Goal: Navigation & Orientation: Find specific page/section

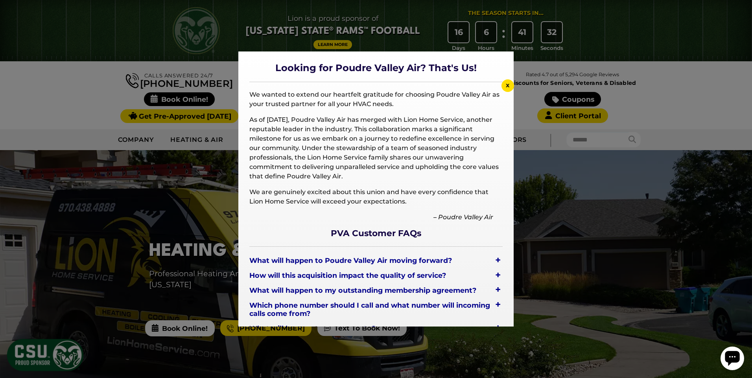
click at [509, 85] on div "x" at bounding box center [507, 85] width 13 height 13
click at [507, 85] on span "x" at bounding box center [508, 84] width 4 height 7
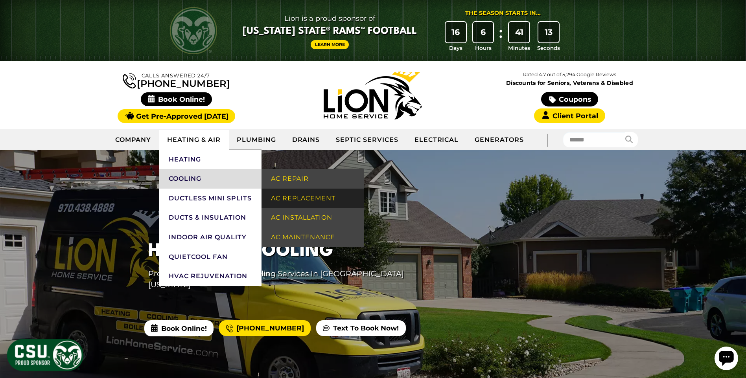
click at [297, 198] on link "AC Replacement" at bounding box center [312, 199] width 102 height 20
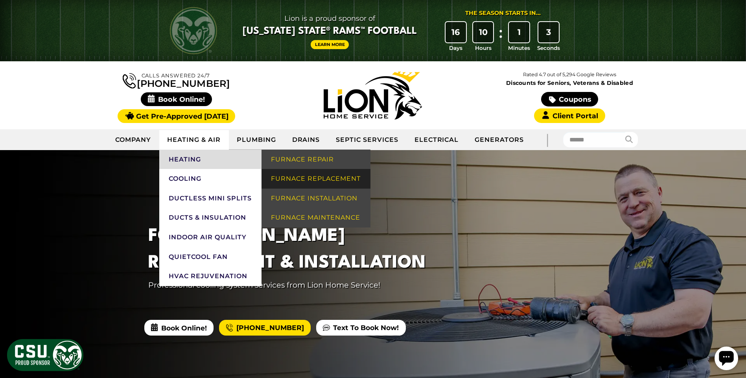
click at [279, 171] on link "Furnace Replacement" at bounding box center [315, 179] width 108 height 20
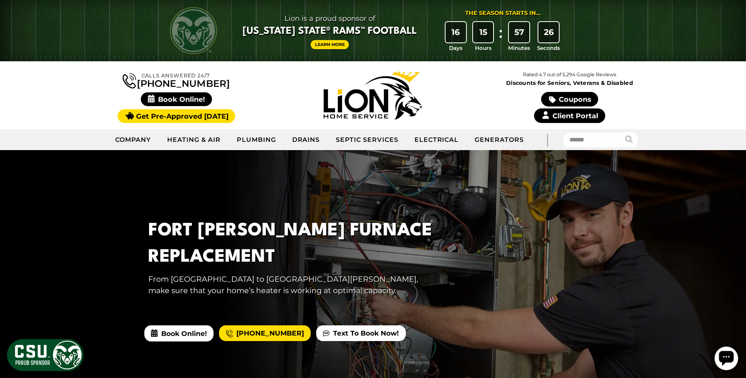
click at [581, 116] on link "Client Portal" at bounding box center [569, 115] width 71 height 15
